Goal: Task Accomplishment & Management: Complete application form

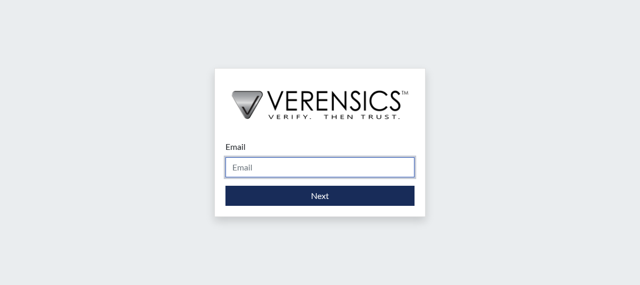
click at [299, 159] on input "Email" at bounding box center [319, 167] width 189 height 20
type input "[PERSON_NAME][EMAIL_ADDRESS][DOMAIN_NAME]"
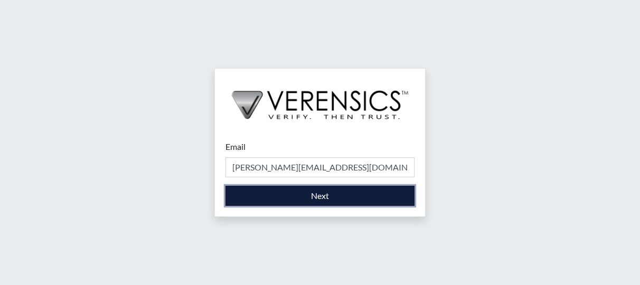
click at [279, 192] on button "Next" at bounding box center [319, 196] width 189 height 20
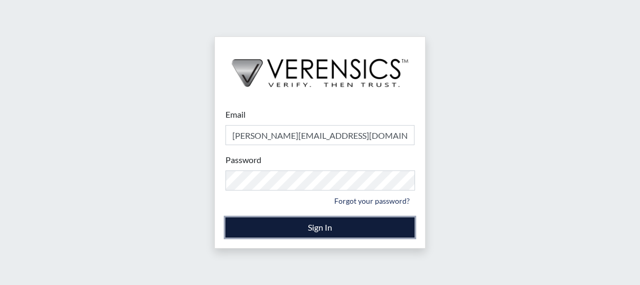
click at [315, 223] on button "Sign In" at bounding box center [319, 228] width 189 height 20
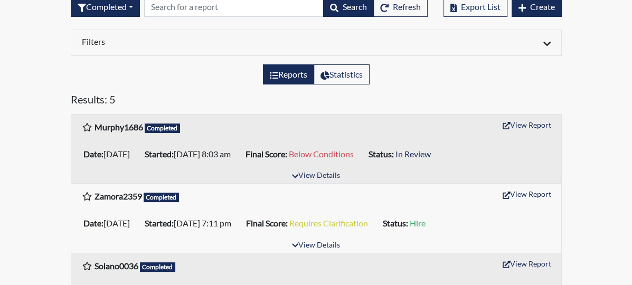
scroll to position [88, 0]
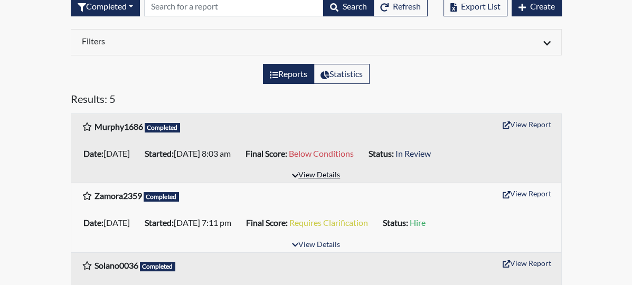
click at [334, 172] on button "View Details" at bounding box center [316, 175] width 58 height 14
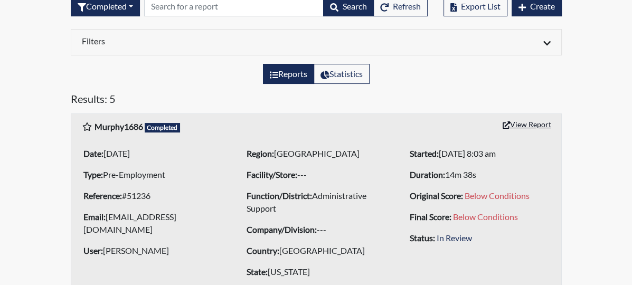
click at [556, 122] on button "View Report" at bounding box center [527, 124] width 58 height 16
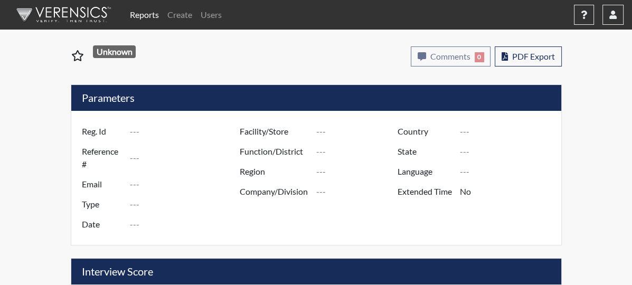
type input "Murphy1686"
type input "51236"
type input "[EMAIL_ADDRESS][DOMAIN_NAME]"
type input "Pre-Employment"
type input "[DATE]"
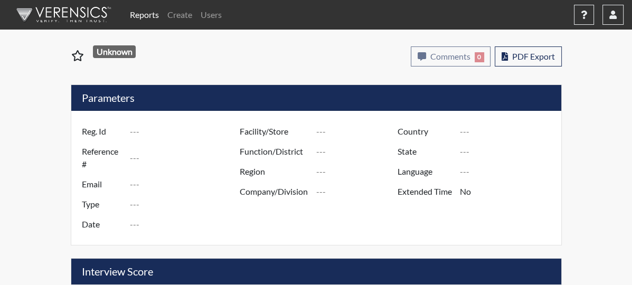
type input "Administrative Support"
type input "[GEOGRAPHIC_DATA]"
type input "[US_STATE]"
type input "English"
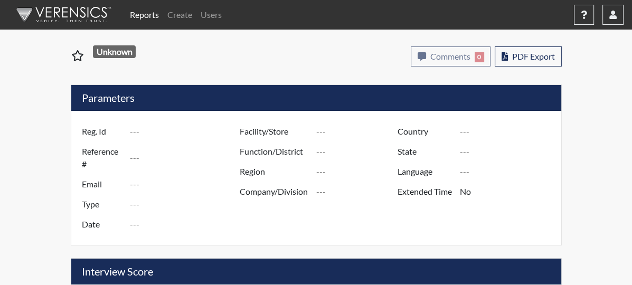
type input "Below Conditions"
select select
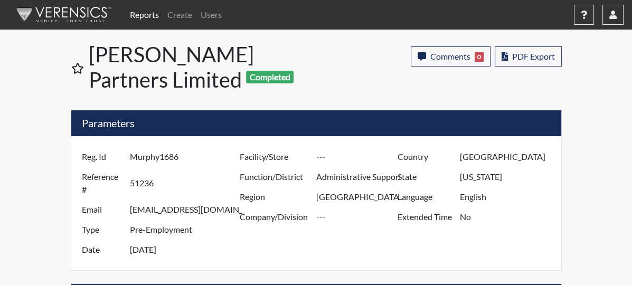
scroll to position [175, 439]
click at [555, 55] on span "PDF Export" at bounding box center [533, 56] width 43 height 10
click at [139, 8] on link "Reports" at bounding box center [144, 14] width 37 height 21
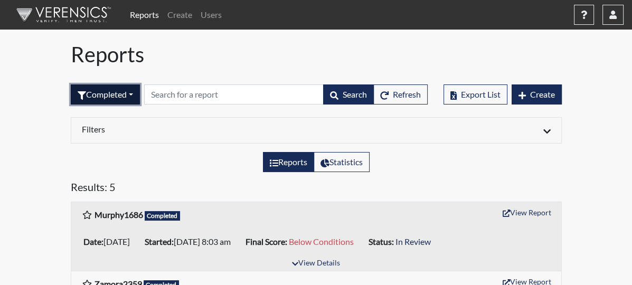
click at [79, 91] on button "Completed" at bounding box center [105, 94] width 69 height 20
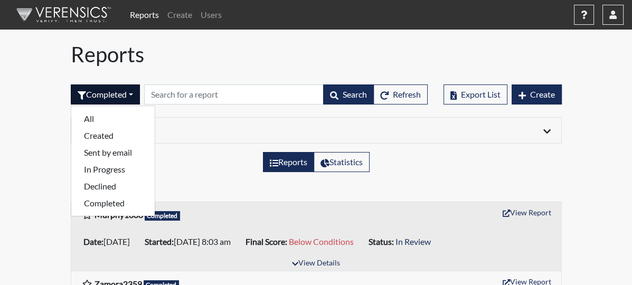
click at [150, 15] on link "Reports" at bounding box center [144, 14] width 37 height 21
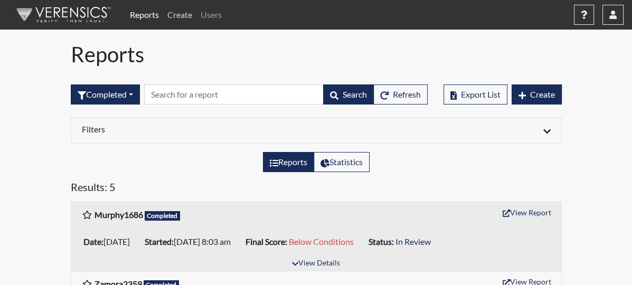
click at [186, 12] on link "Create" at bounding box center [179, 14] width 33 height 21
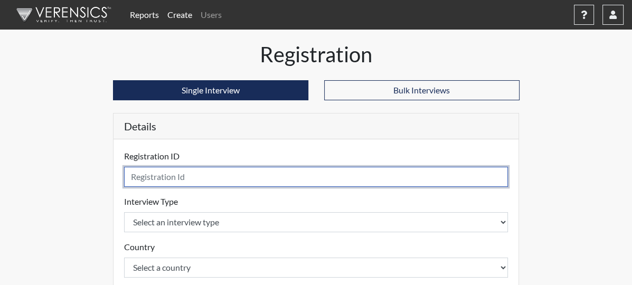
click at [163, 176] on input "text" at bounding box center [316, 177] width 384 height 20
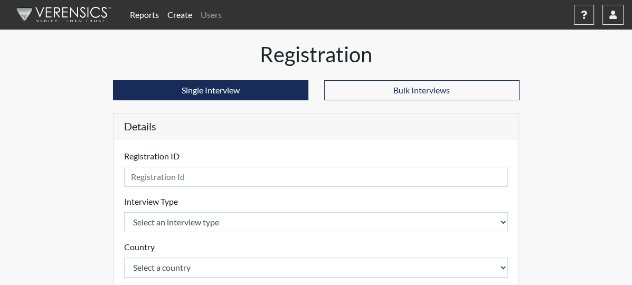
click at [518, 13] on div "Reports Create Users Help Center × Verensics Best Practices How to successfully…" at bounding box center [375, 14] width 498 height 21
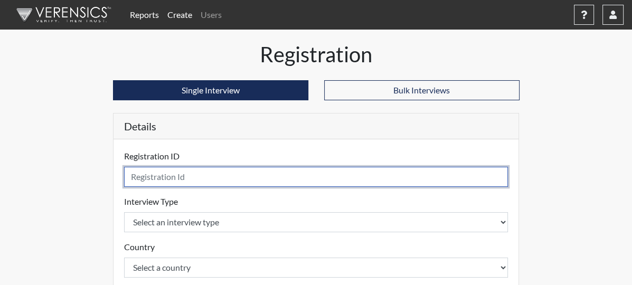
click at [124, 179] on input "text" at bounding box center [316, 177] width 384 height 20
type input "Parsons1509"
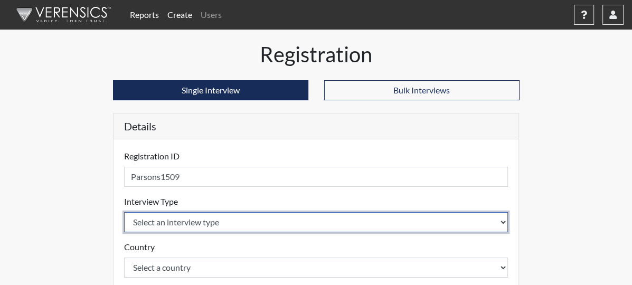
click at [124, 219] on select "Select an interview type Pre-Employment" at bounding box center [316, 222] width 384 height 20
select select "c2470aee-a530-11ea-a930-026c882af335"
click at [124, 212] on select "Select an interview type Pre-Employment" at bounding box center [316, 222] width 384 height 20
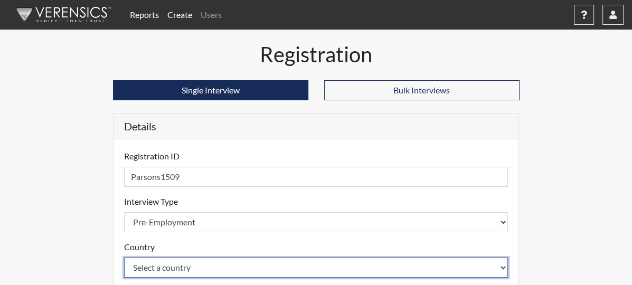
click at [124, 264] on select "Select a country [GEOGRAPHIC_DATA] [GEOGRAPHIC_DATA]" at bounding box center [316, 268] width 384 height 20
select select "united-states-of-[GEOGRAPHIC_DATA]"
click at [124, 258] on select "Select a country [GEOGRAPHIC_DATA] [GEOGRAPHIC_DATA]" at bounding box center [316, 268] width 384 height 20
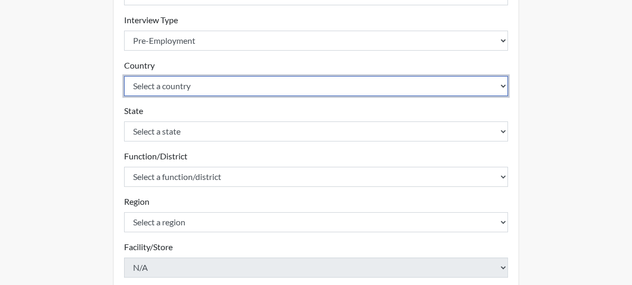
scroll to position [185, 0]
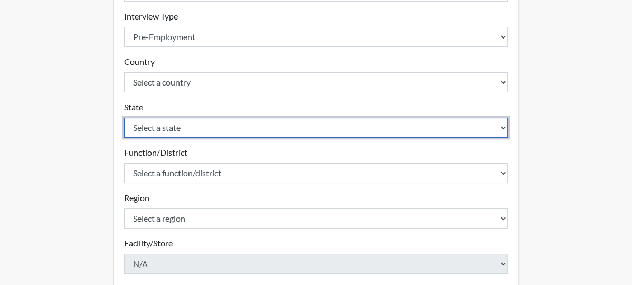
click at [124, 125] on select "Select a state [US_STATE] [US_STATE] [US_STATE] [US_STATE] [US_STATE] [US_STATE…" at bounding box center [316, 128] width 384 height 20
select select "OH"
click at [124, 118] on select "Select a state [US_STATE] [US_STATE] [US_STATE] [US_STATE] [US_STATE] [US_STATE…" at bounding box center [316, 128] width 384 height 20
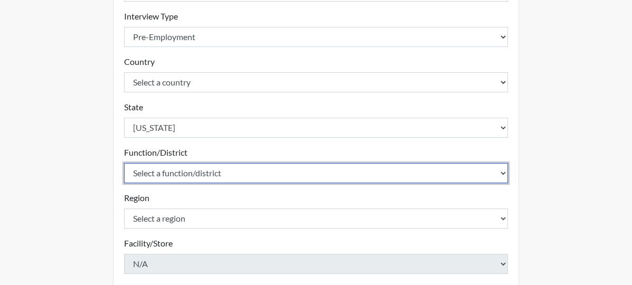
click at [124, 169] on select "Select a function/district Administrative Support Consultant / Operations Profe…" at bounding box center [316, 173] width 384 height 20
select select "7a537810-4314-46eb-8ed0-bc5f3f0d908e"
click at [124, 163] on select "Select a function/district Administrative Support Consultant / Operations Profe…" at bounding box center [316, 173] width 384 height 20
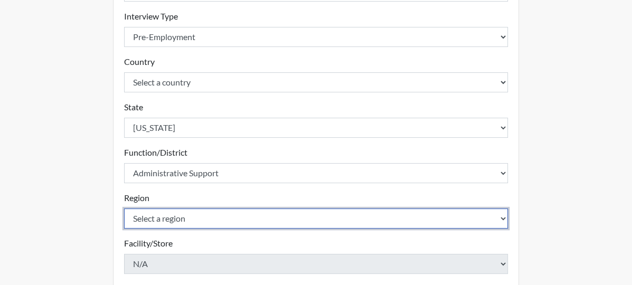
click at [124, 215] on select "Select a region [GEOGRAPHIC_DATA] [GEOGRAPHIC_DATA]" at bounding box center [316, 219] width 384 height 20
select select "efa6252e-4d4c-40b9-a469-5f074cabf864"
click at [124, 209] on select "Select a region [GEOGRAPHIC_DATA] [GEOGRAPHIC_DATA]" at bounding box center [316, 219] width 384 height 20
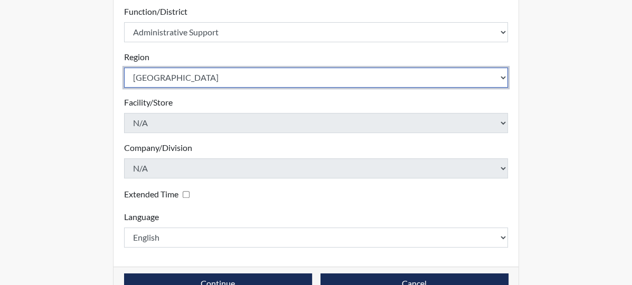
scroll to position [352, 0]
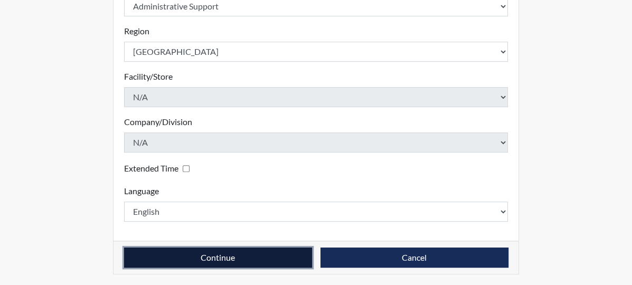
click at [182, 253] on button "Continue" at bounding box center [218, 258] width 188 height 20
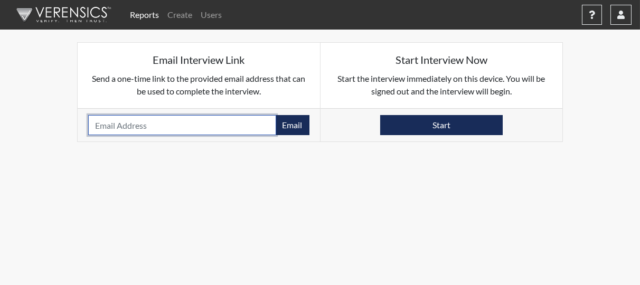
click at [118, 130] on input "email" at bounding box center [182, 125] width 188 height 20
type input "[EMAIL_ADDRESS][PERSON_NAME][DOMAIN_NAME]"
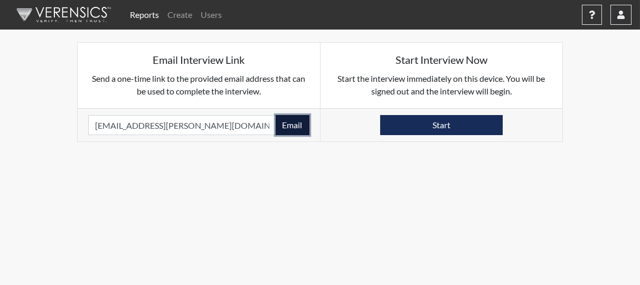
click at [293, 127] on button "Email" at bounding box center [293, 125] width 34 height 20
